Goal: Information Seeking & Learning: Learn about a topic

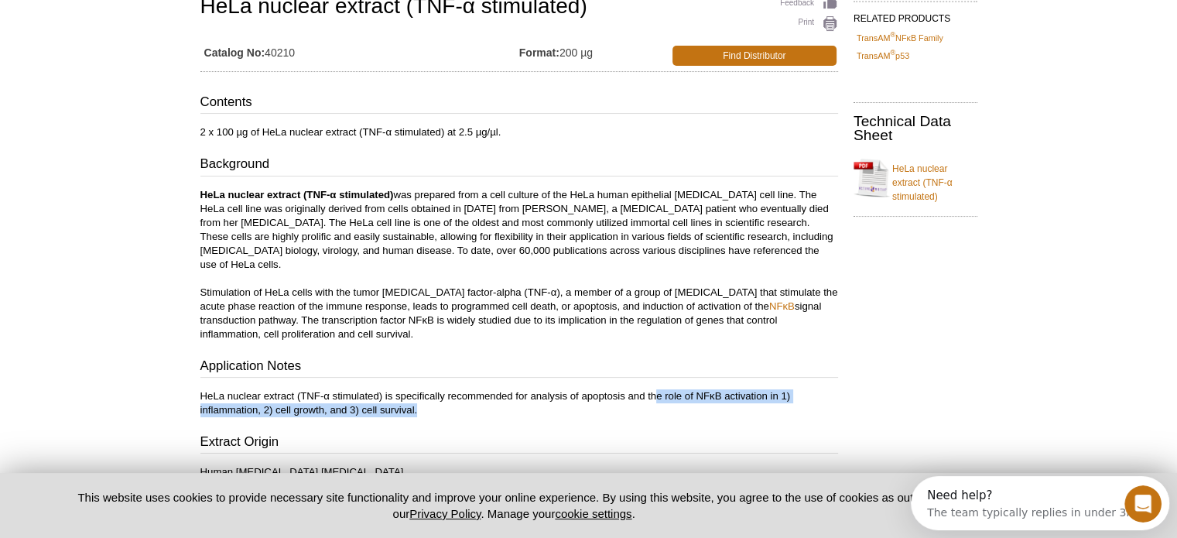
drag, startPoint x: 662, startPoint y: 393, endPoint x: 648, endPoint y: 380, distance: 19.2
click at [650, 389] on p "HeLa nuclear extract (TNF-α stimulated) is specifically recommended for analysi…" at bounding box center [519, 403] width 638 height 28
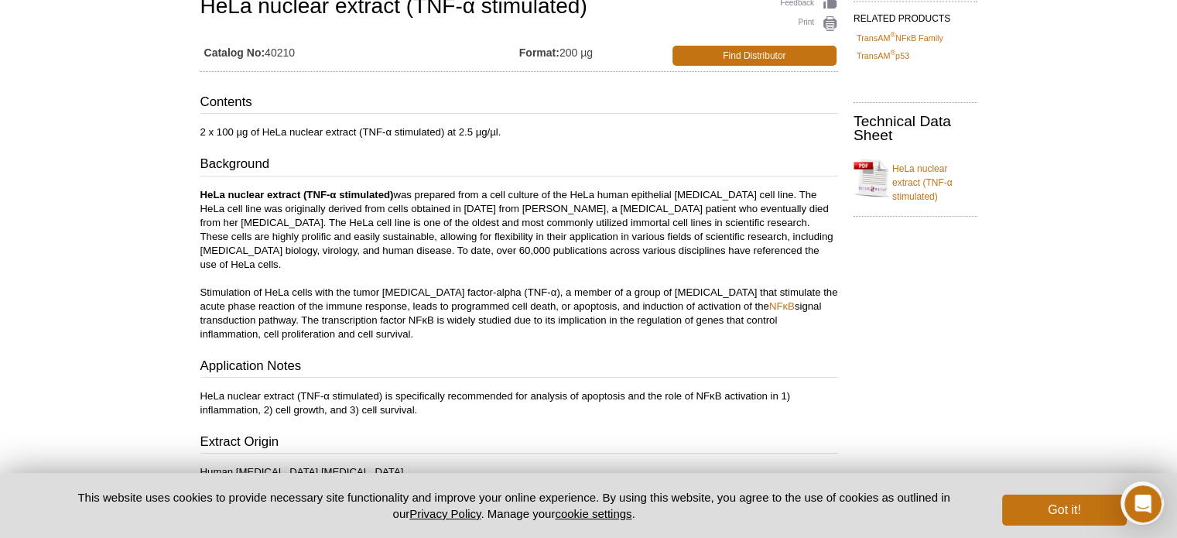
drag, startPoint x: 543, startPoint y: 383, endPoint x: 533, endPoint y: 384, distance: 10.1
click at [540, 389] on p "HeLa nuclear extract (TNF-α stimulated) is specifically recommended for analysi…" at bounding box center [519, 403] width 638 height 28
drag, startPoint x: 457, startPoint y: 405, endPoint x: 407, endPoint y: 400, distance: 49.8
click at [407, 400] on div "Contents 2 x 100 µg of HeLa nuclear extract (TNF-α stimulated) at 2.5 µg/µl. Ba…" at bounding box center [519, 383] width 638 height 581
click at [426, 331] on div "Contents 2 x 100 µg of HeLa nuclear extract (TNF-α stimulated) at 2.5 µg/µl. Ba…" at bounding box center [519, 383] width 638 height 581
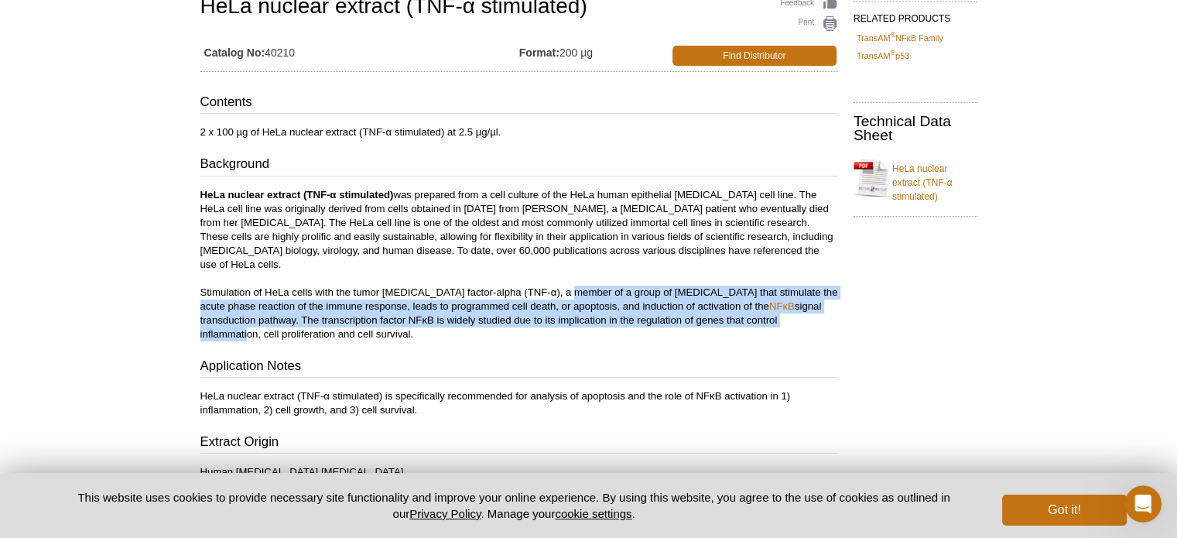
drag, startPoint x: 563, startPoint y: 281, endPoint x: 766, endPoint y: 309, distance: 205.5
click at [766, 309] on p "HeLa nuclear extract (TNF-α stimulated) was prepared from a cell culture of the…" at bounding box center [519, 264] width 638 height 153
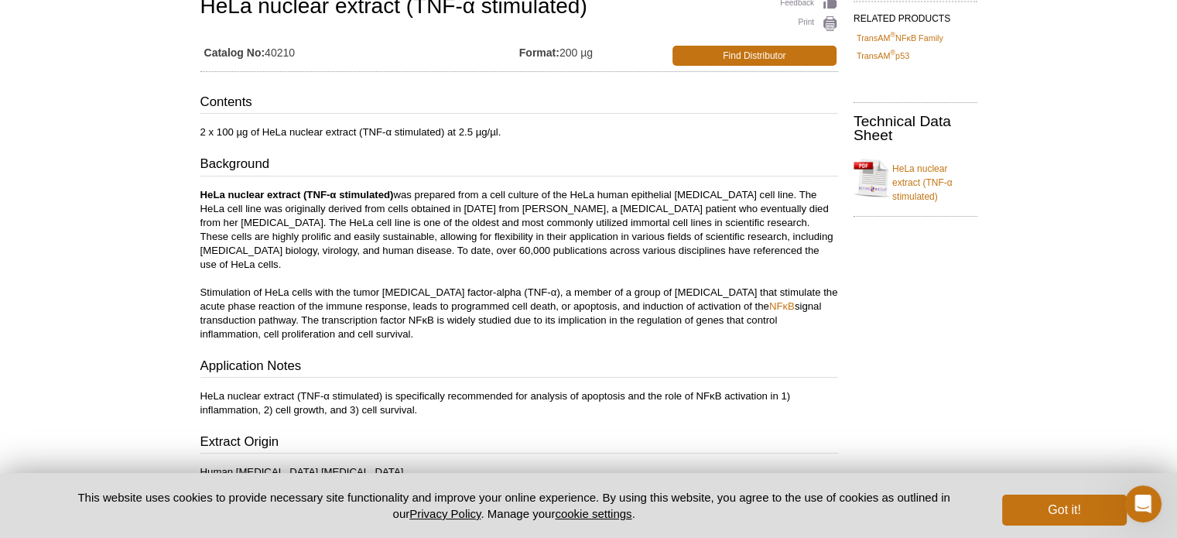
click at [527, 228] on p "HeLa nuclear extract (TNF-α stimulated) was prepared from a cell culture of the…" at bounding box center [519, 264] width 638 height 153
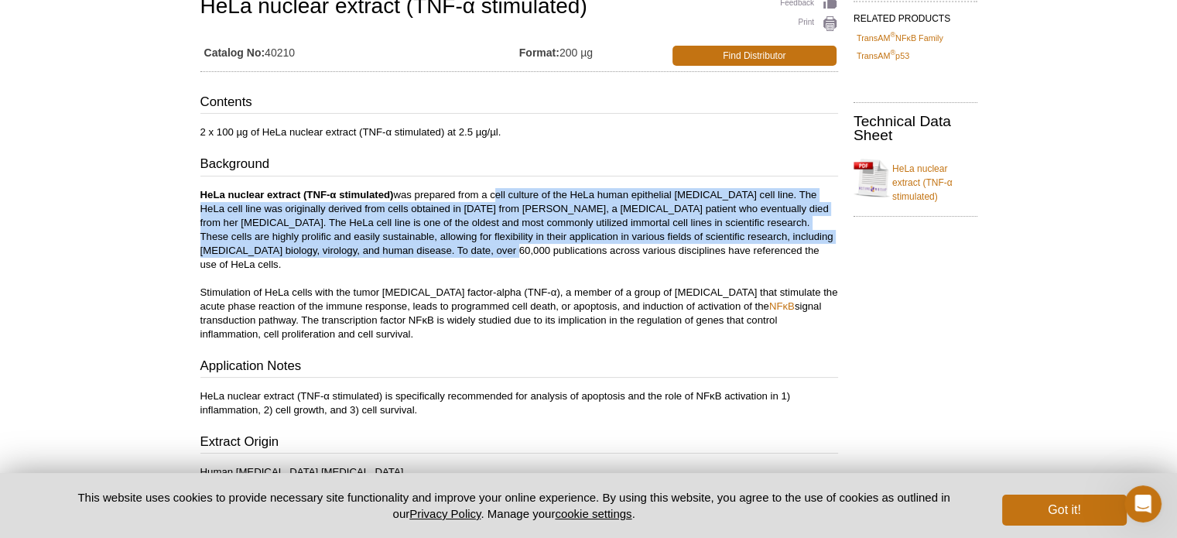
drag, startPoint x: 495, startPoint y: 194, endPoint x: 427, endPoint y: 250, distance: 87.4
click at [425, 250] on p "HeLa nuclear extract (TNF-α stimulated) was prepared from a cell culture of the…" at bounding box center [519, 264] width 638 height 153
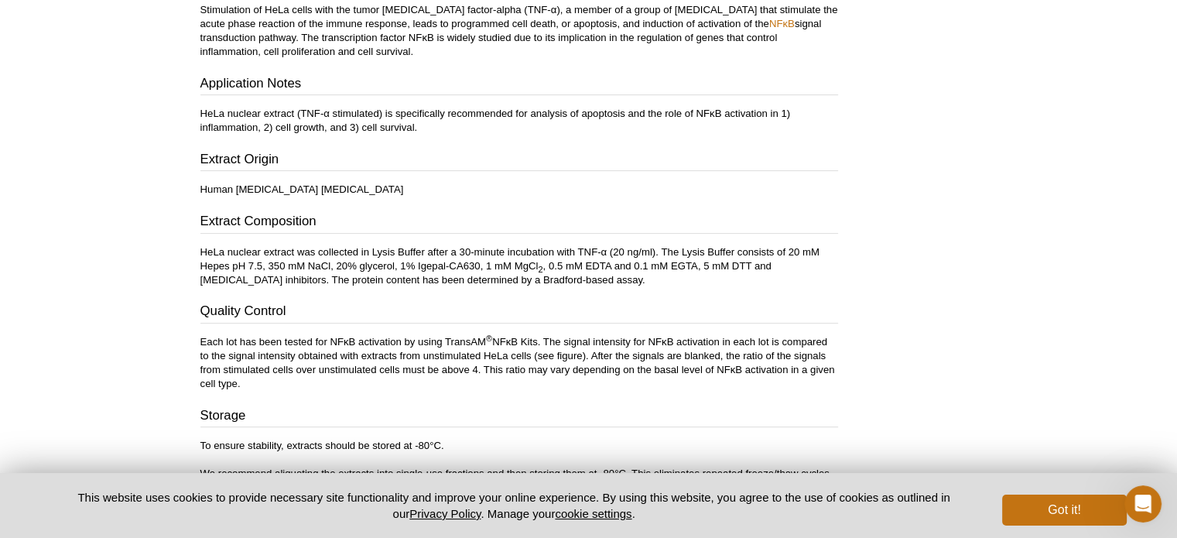
scroll to position [440, 0]
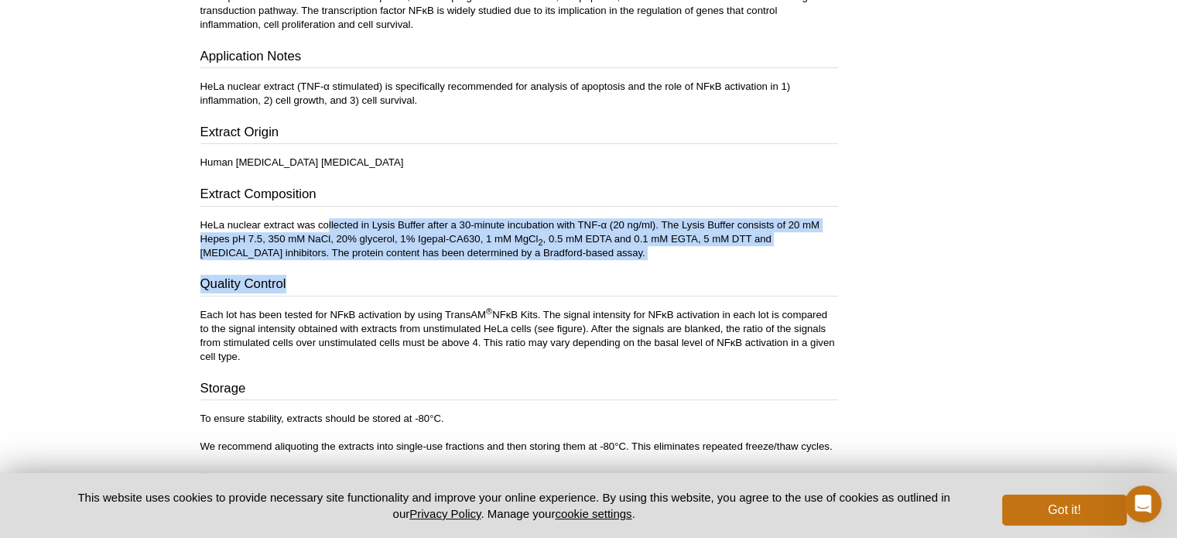
drag, startPoint x: 326, startPoint y: 210, endPoint x: 554, endPoint y: 246, distance: 231.2
click at [553, 246] on div "Contents 2 x 100 µg of HeLa nuclear extract (TNF-α stimulated) at 2.5 µg/µl. Ba…" at bounding box center [519, 73] width 638 height 581
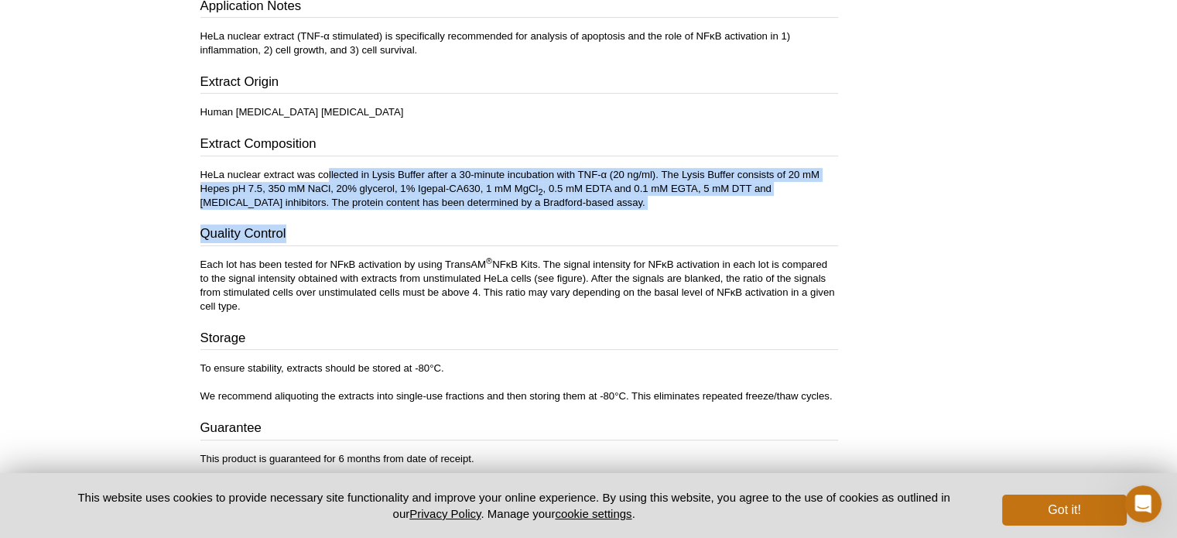
scroll to position [518, 0]
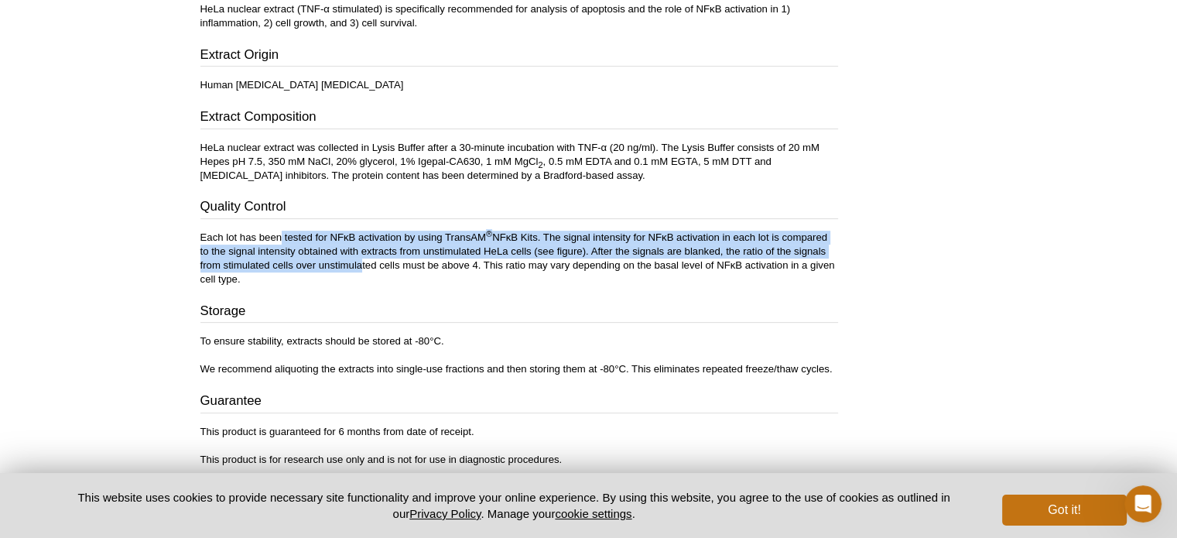
drag, startPoint x: 281, startPoint y: 226, endPoint x: 357, endPoint y: 247, distance: 78.7
click at [357, 247] on p "Each lot has been tested for NFκB activation by using TransAM ® NFκB Kits. The …" at bounding box center [519, 259] width 638 height 56
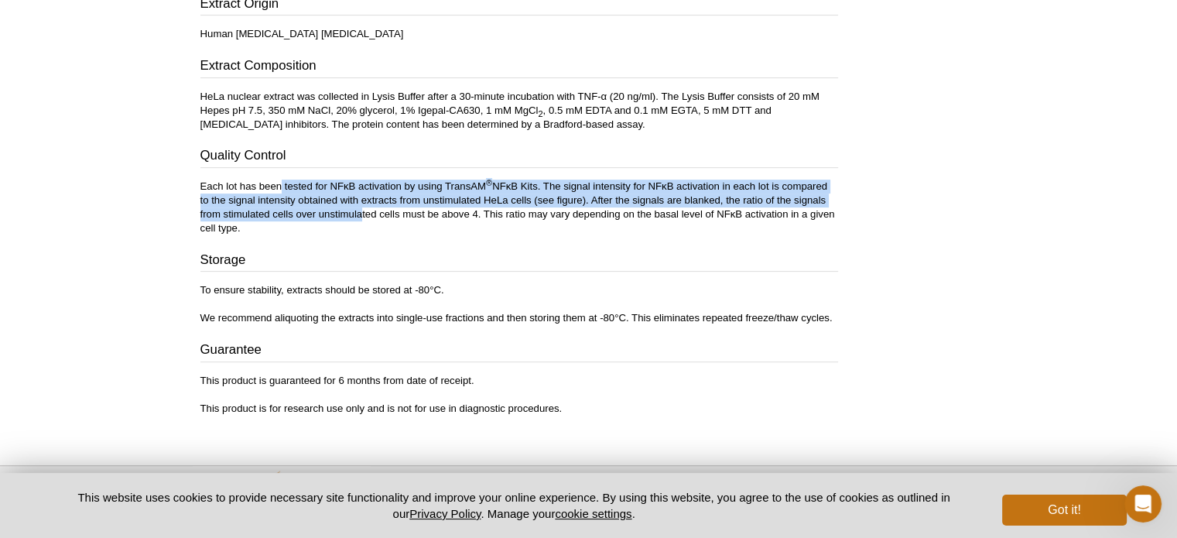
scroll to position [595, 0]
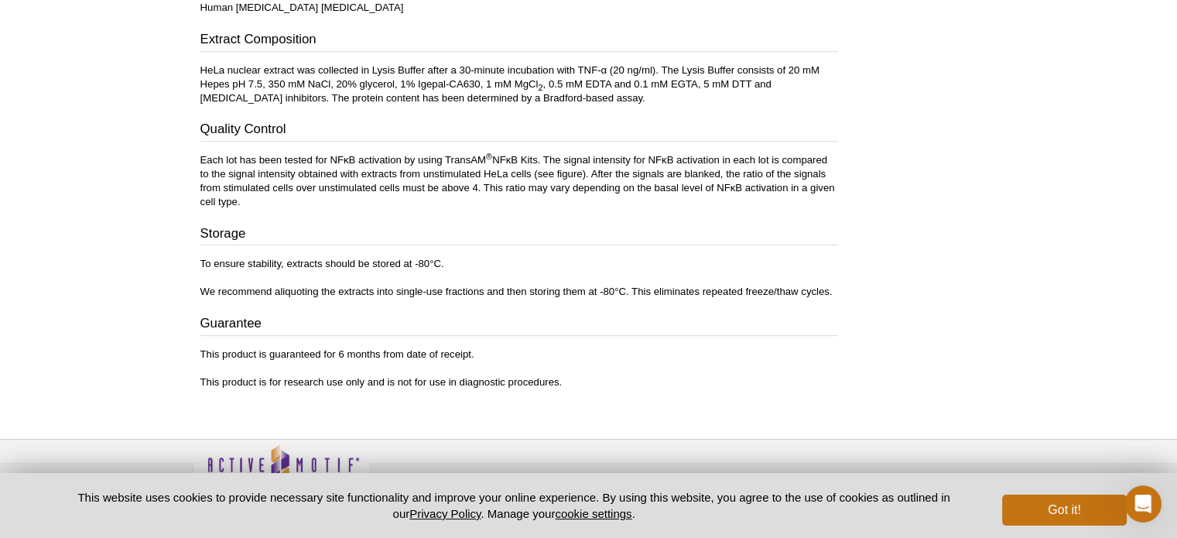
click at [390, 224] on h3 "Storage" at bounding box center [519, 235] width 638 height 22
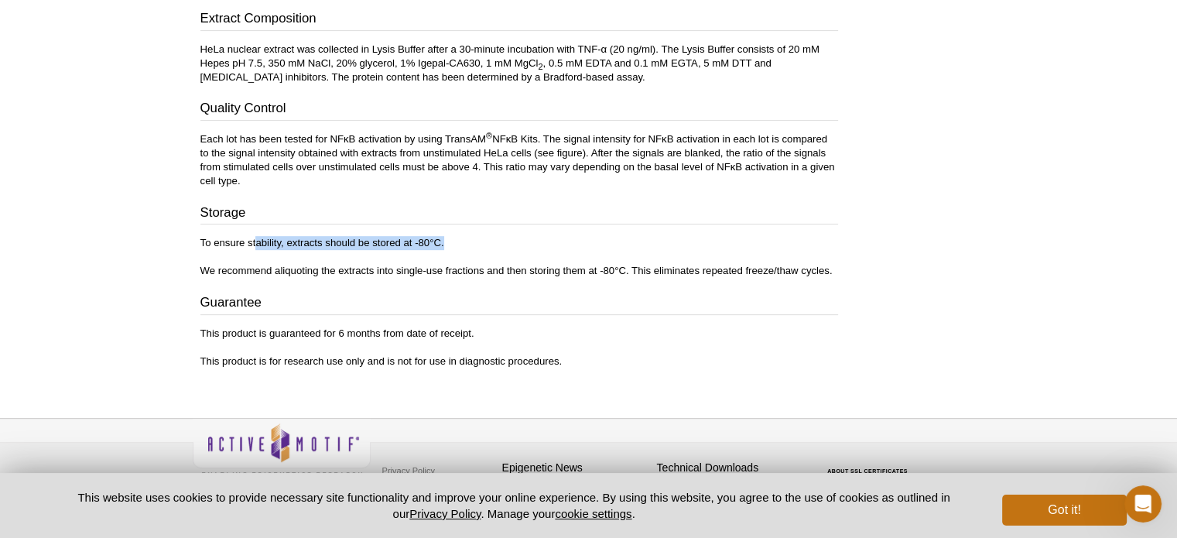
drag, startPoint x: 449, startPoint y: 222, endPoint x: 254, endPoint y: 231, distance: 195.3
click at [254, 236] on p "To ensure stability, extracts should be stored at -80°C. We recommend aliquotin…" at bounding box center [519, 257] width 638 height 42
drag, startPoint x: 399, startPoint y: 251, endPoint x: 295, endPoint y: 256, distance: 104.6
click at [293, 256] on p "To ensure stability, extracts should be stored at -80°C. We recommend aliquotin…" at bounding box center [519, 257] width 638 height 42
drag, startPoint x: 587, startPoint y: 334, endPoint x: 179, endPoint y: 354, distance: 408.4
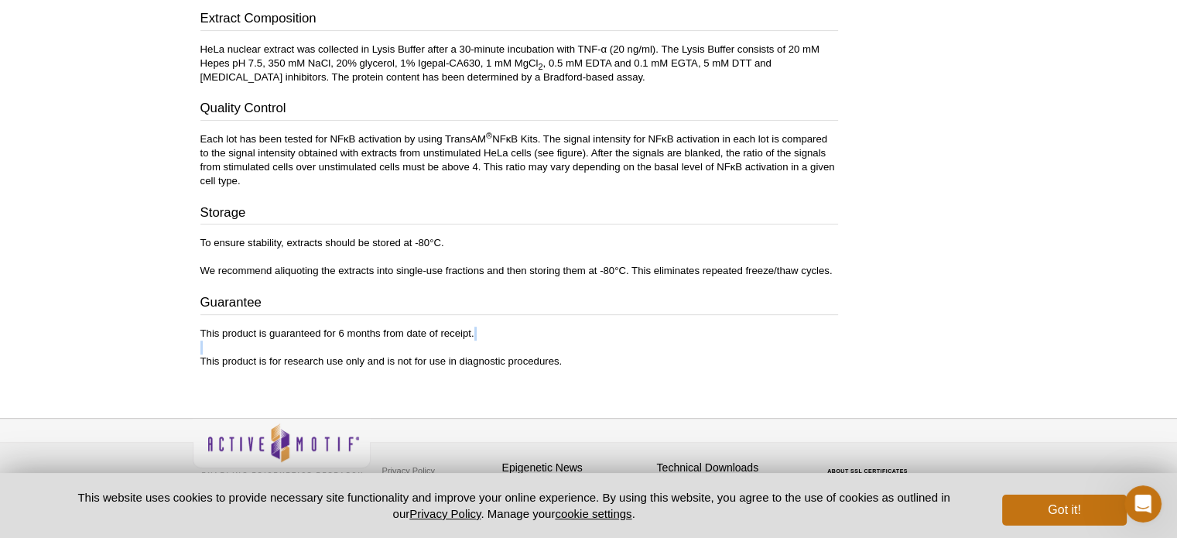
click at [487, 307] on div "Storage To ensure stability, extracts should be stored at -80°C. We recommend a…" at bounding box center [519, 286] width 638 height 165
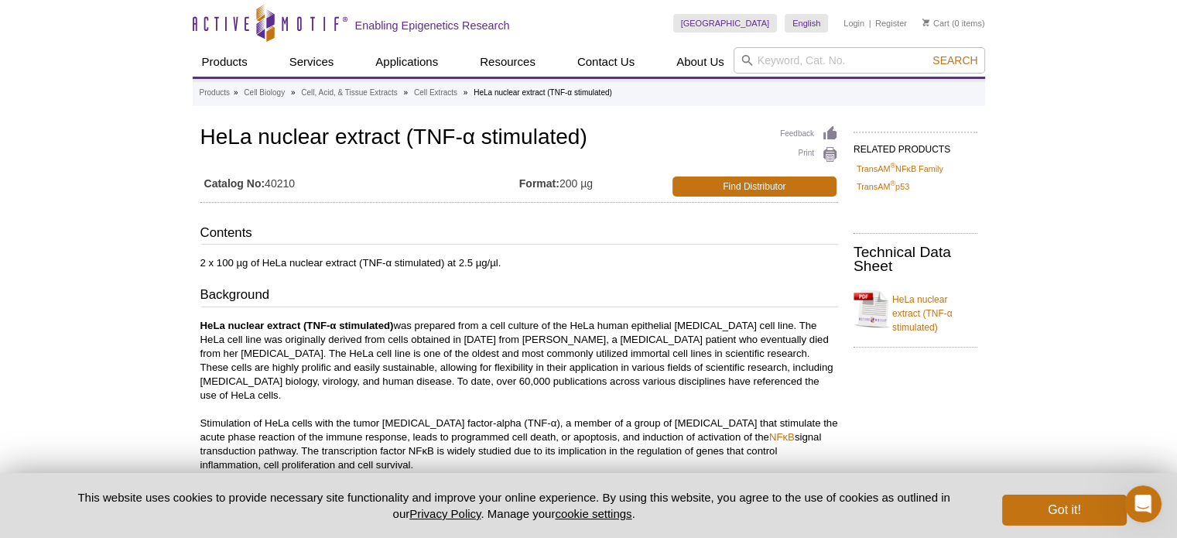
scroll to position [0, 0]
click at [912, 307] on link "HeLa nuclear extract (TNF-α stimulated)" at bounding box center [916, 308] width 124 height 51
click at [759, 182] on link "Find Distributor" at bounding box center [755, 186] width 164 height 20
click at [759, 241] on h3 "Contents" at bounding box center [519, 235] width 638 height 22
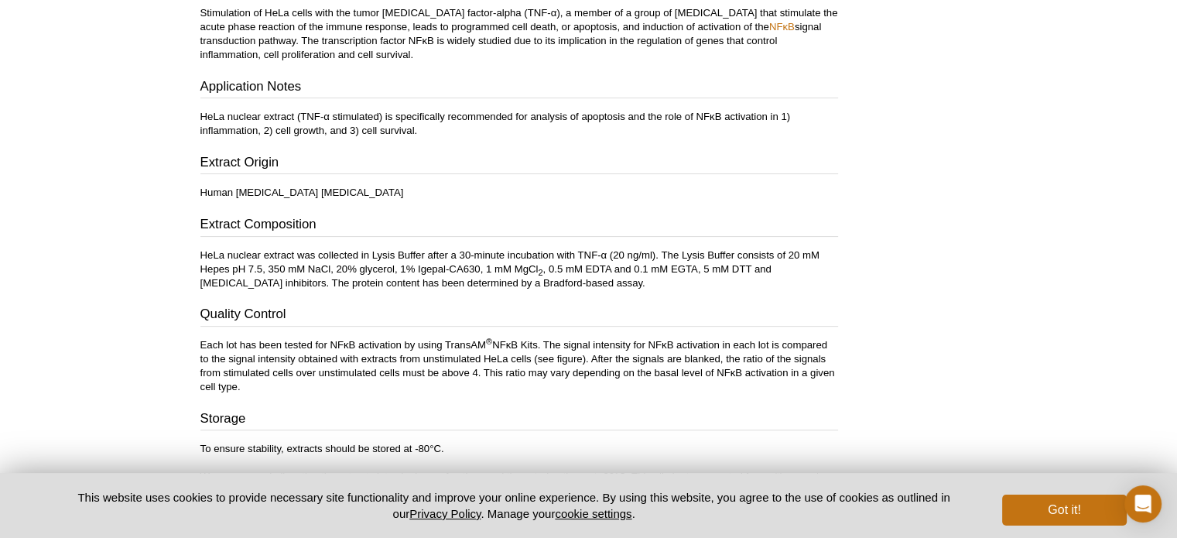
scroll to position [384, 0]
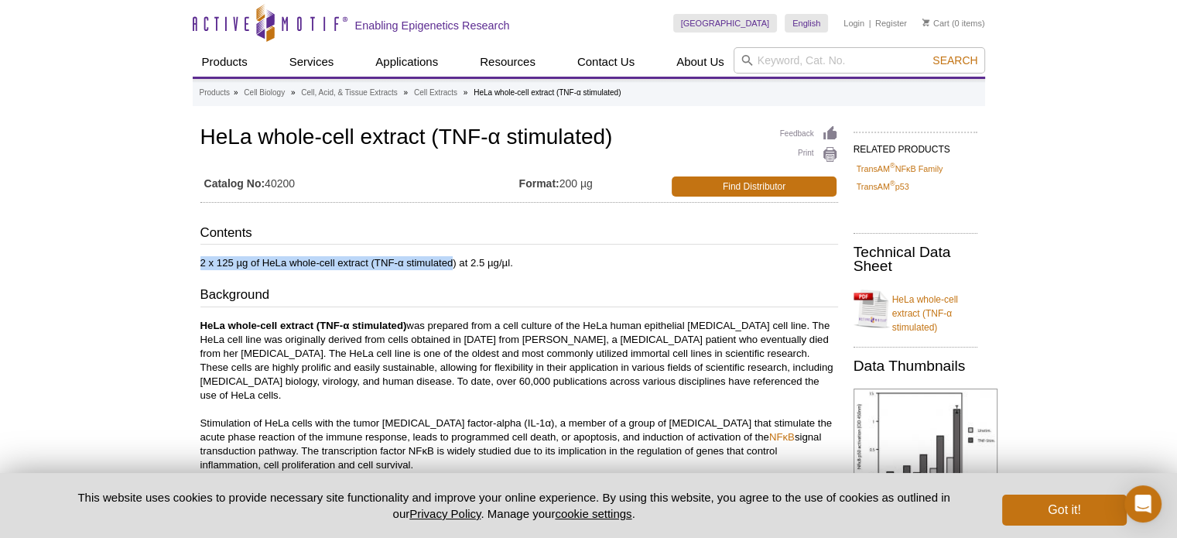
drag, startPoint x: 0, startPoint y: 0, endPoint x: 454, endPoint y: 253, distance: 519.4
click at [538, 256] on p "2 x 125 µg of HeLa whole-cell extract (TNF-α stimulated) at 2.5 µg/µl." at bounding box center [519, 263] width 638 height 14
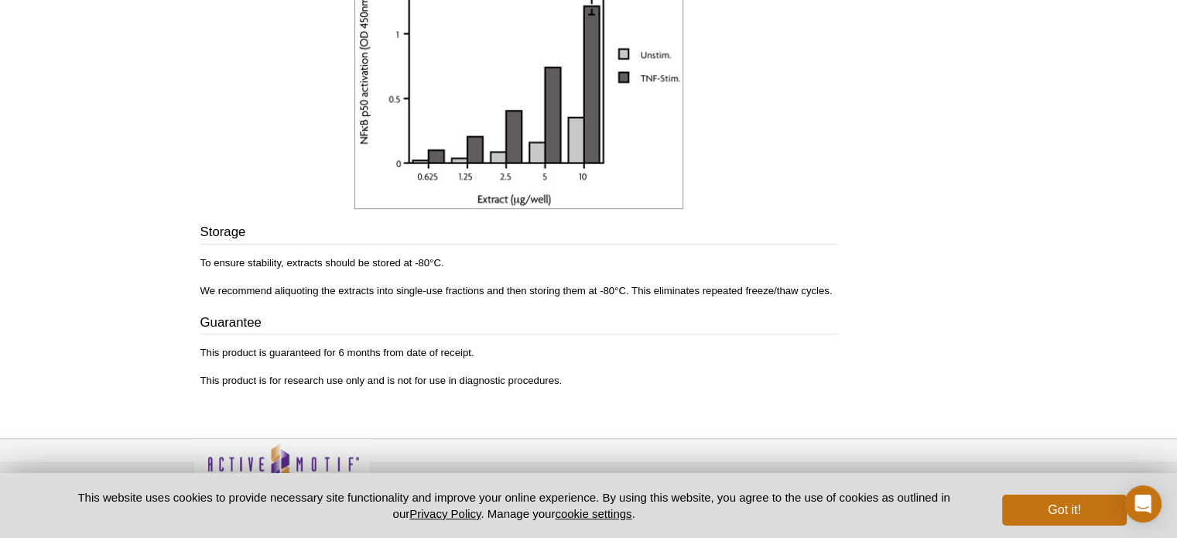
scroll to position [908, 0]
